Goal: Find specific page/section: Find specific page/section

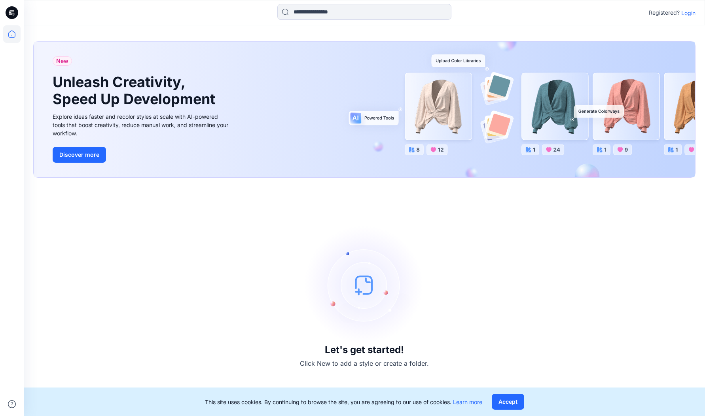
click at [684, 14] on p "Login" at bounding box center [688, 13] width 14 height 8
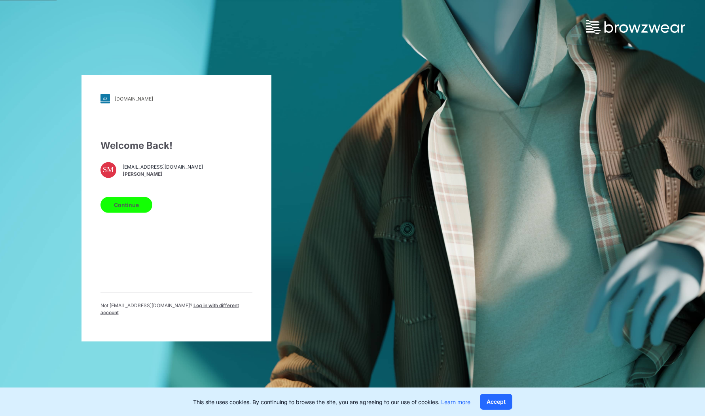
click at [130, 208] on button "Continue" at bounding box center [126, 205] width 52 height 16
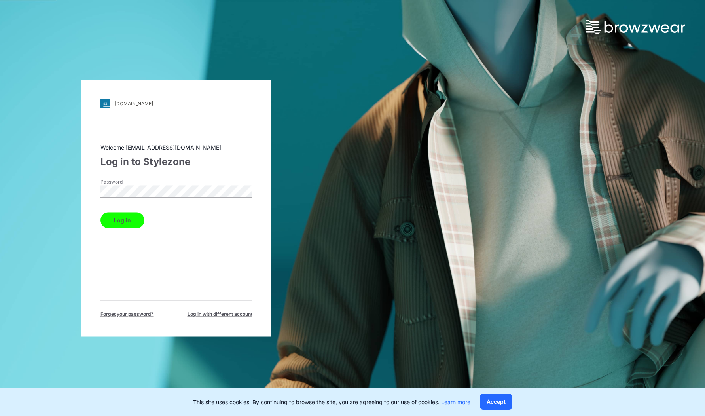
click at [117, 217] on button "Log in" at bounding box center [122, 220] width 44 height 16
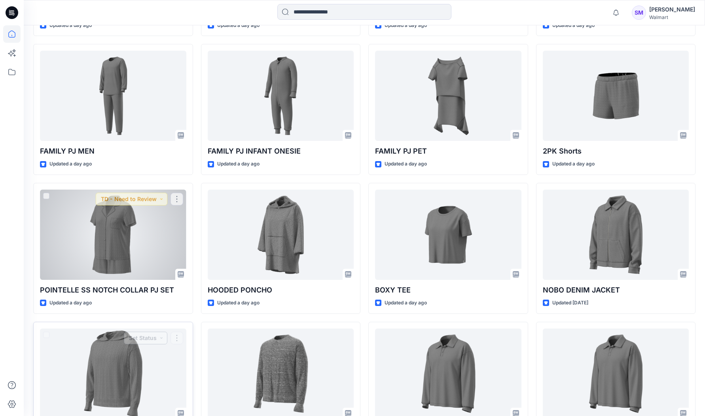
scroll to position [637, 0]
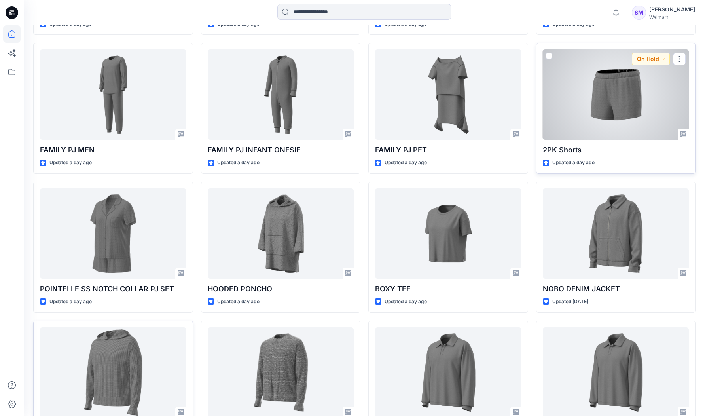
click at [630, 107] on div at bounding box center [615, 94] width 146 height 90
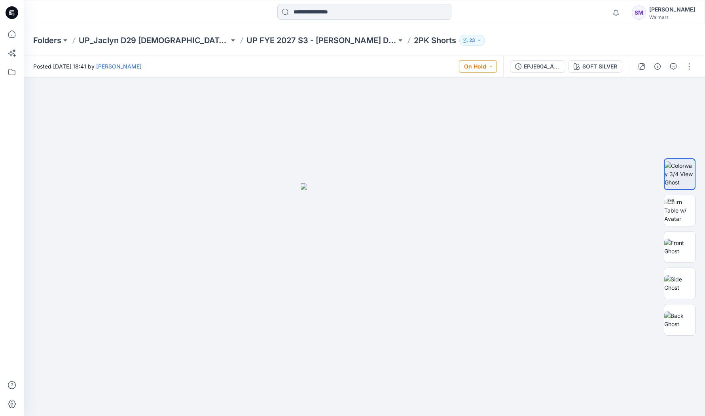
click at [491, 65] on button "On Hold" at bounding box center [478, 66] width 38 height 13
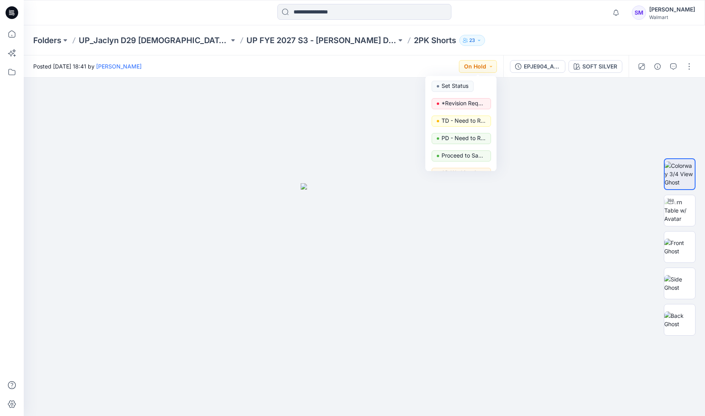
click at [542, 29] on div "Folders UP_Jaclyn D29 [DEMOGRAPHIC_DATA] Sleep UP FYE 2027 S3 - [PERSON_NAME] D…" at bounding box center [364, 40] width 681 height 30
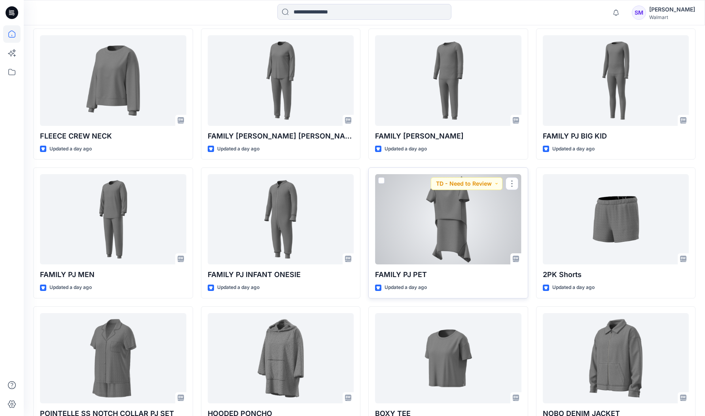
scroll to position [514, 0]
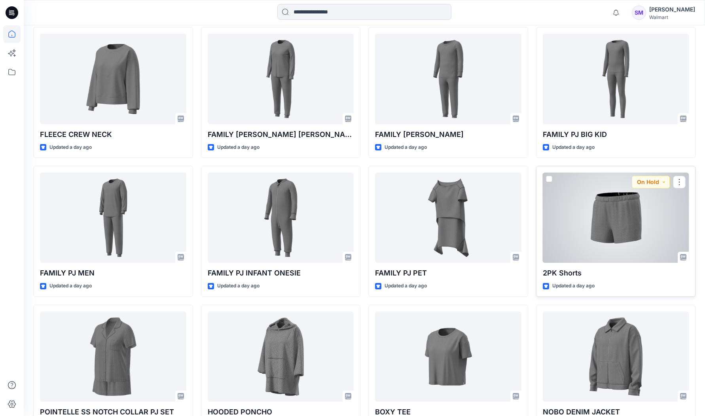
click at [582, 241] on div at bounding box center [615, 217] width 146 height 90
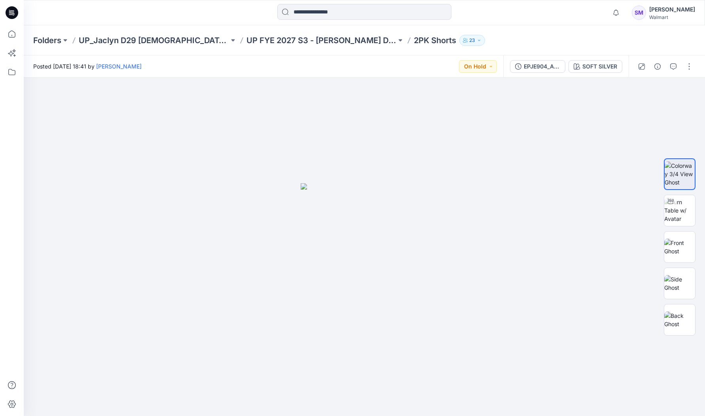
click at [414, 41] on p "2PK Shorts" at bounding box center [435, 40] width 42 height 11
click at [529, 65] on div "EPJE904_ADM_2PK Shorts" at bounding box center [541, 66] width 36 height 9
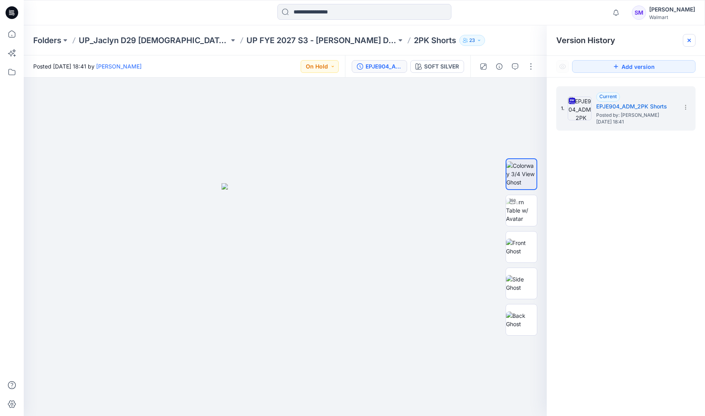
click at [686, 42] on icon at bounding box center [689, 40] width 6 height 6
